Goal: Check status: Check status

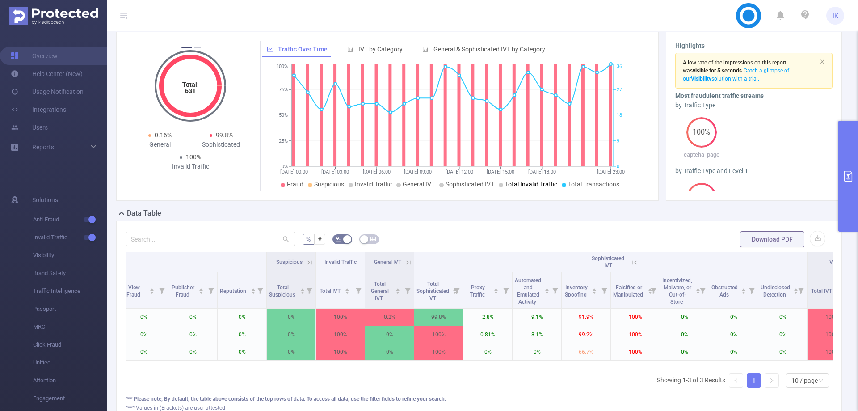
scroll to position [0, 728]
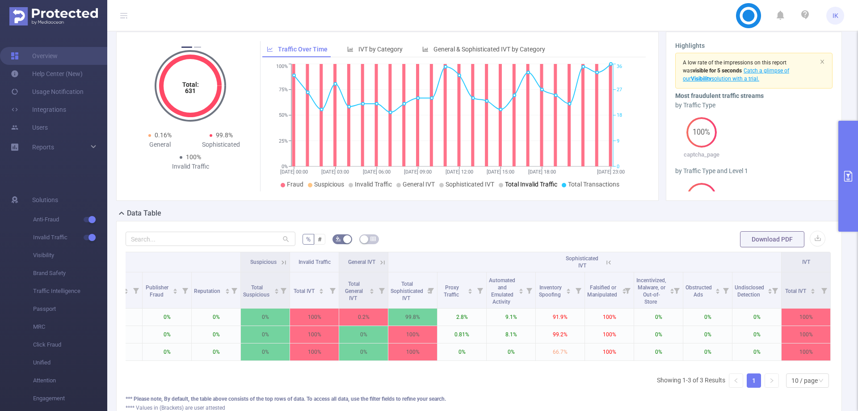
click at [854, 171] on button "primary" at bounding box center [849, 176] width 20 height 111
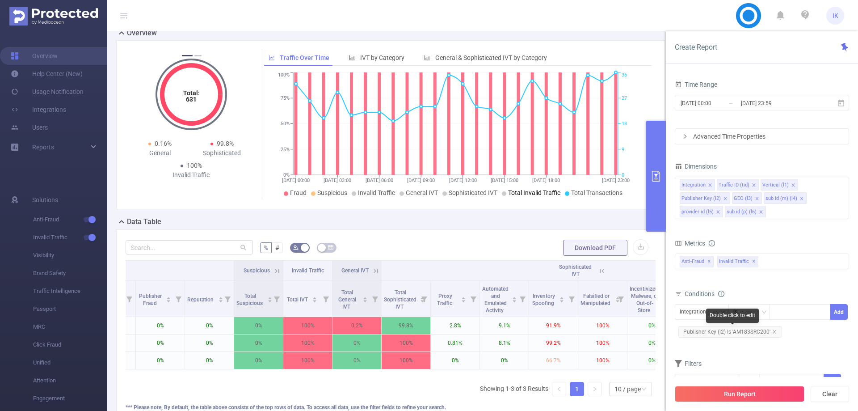
drag, startPoint x: 775, startPoint y: 333, endPoint x: 756, endPoint y: 325, distance: 20.4
click at [774, 333] on icon "icon: close" at bounding box center [775, 332] width 4 height 4
click at [705, 311] on div "Integration" at bounding box center [696, 311] width 33 height 15
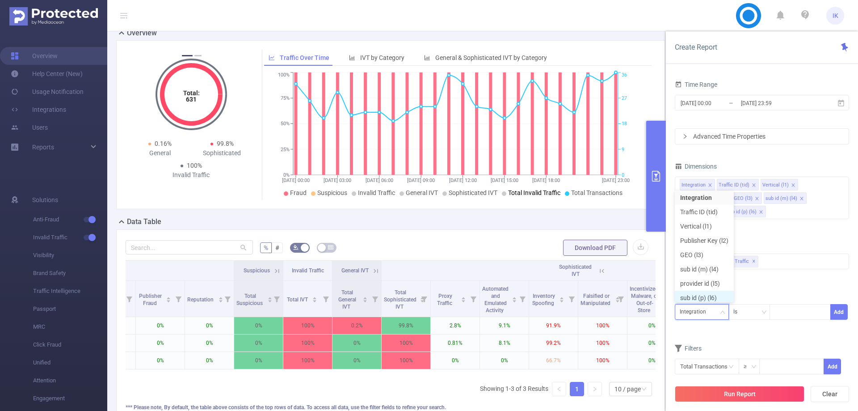
scroll to position [4, 0]
click at [699, 236] on li "Publisher Key (l2)" at bounding box center [704, 238] width 59 height 14
click at [785, 314] on div at bounding box center [800, 311] width 51 height 15
paste input "IPH728SRC004"
type input "IPH728SRC004"
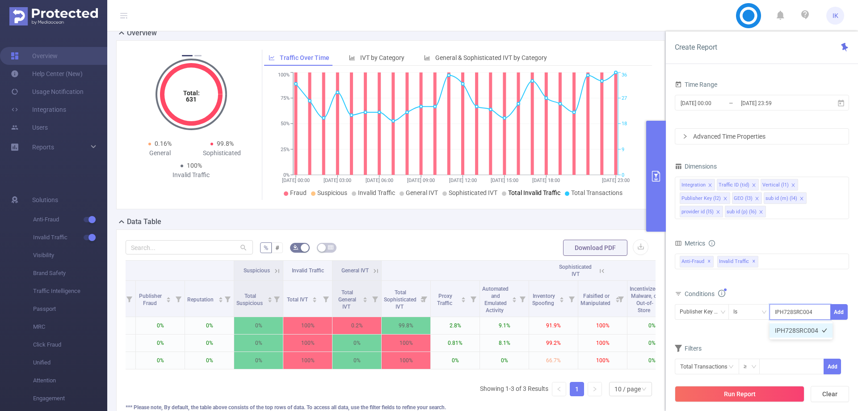
click at [791, 328] on li "IPH728SRC004" at bounding box center [801, 330] width 63 height 14
click at [846, 307] on button "Add" at bounding box center [839, 312] width 17 height 16
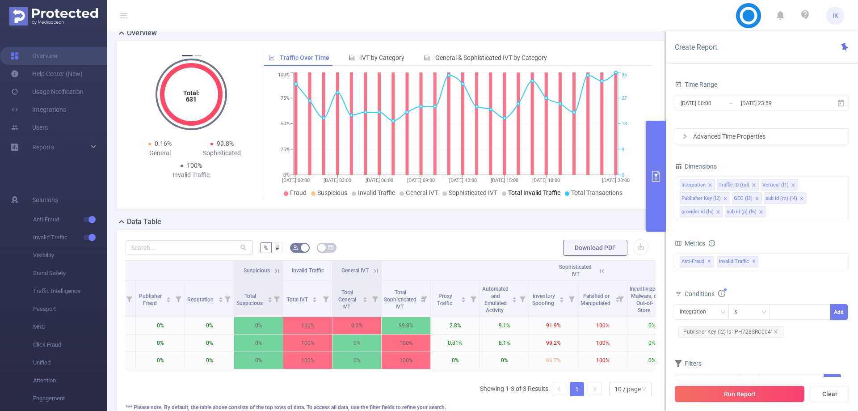
click at [740, 391] on button "Run Report" at bounding box center [740, 394] width 130 height 16
